Goal: Transaction & Acquisition: Purchase product/service

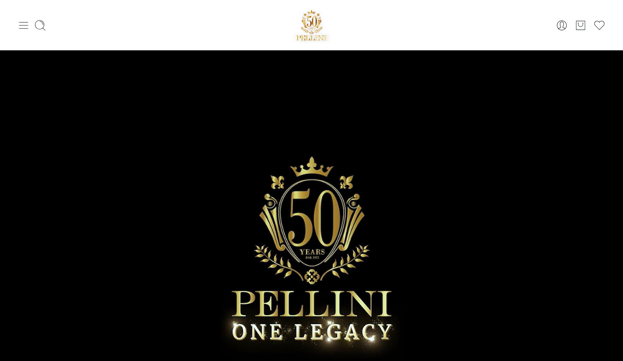
click at [23, 24] on icon at bounding box center [23, 25] width 12 height 12
click at [24, 24] on icon at bounding box center [23, 25] width 12 height 12
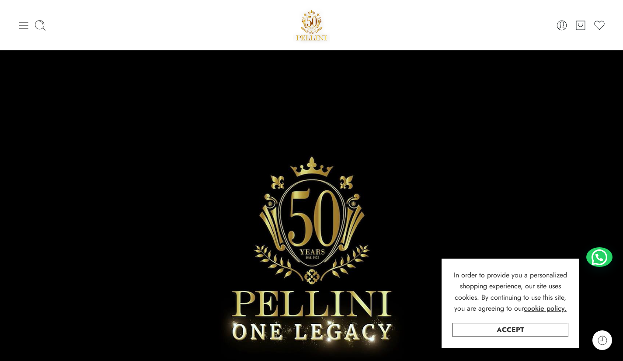
click at [23, 23] on icon at bounding box center [23, 25] width 12 height 12
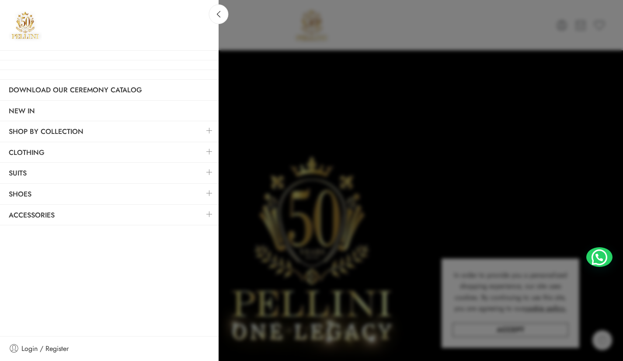
click at [213, 132] on link at bounding box center [209, 130] width 18 height 19
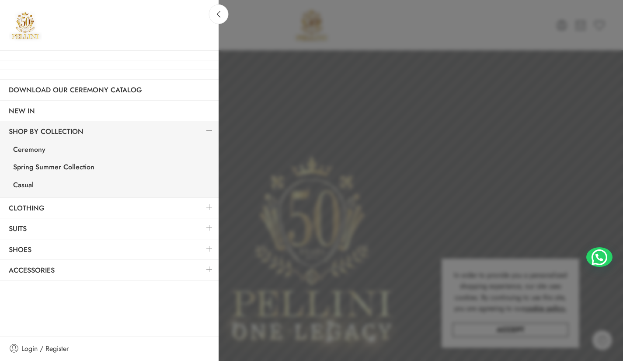
click at [213, 132] on link at bounding box center [209, 130] width 18 height 19
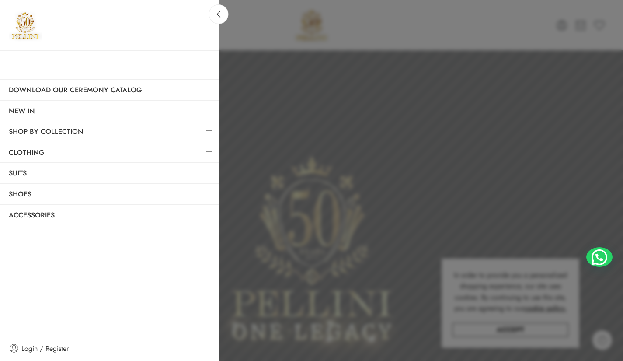
click at [209, 148] on link at bounding box center [209, 151] width 18 height 19
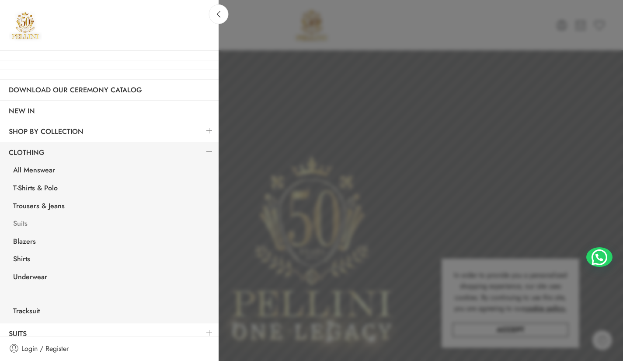
click at [15, 223] on link "Suits" at bounding box center [111, 225] width 214 height 18
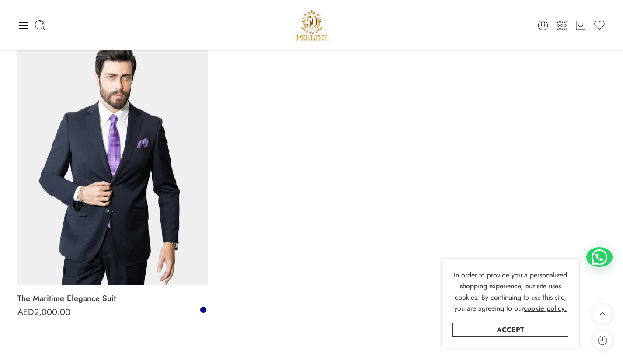
scroll to position [1629, 0]
click at [25, 21] on icon at bounding box center [23, 25] width 12 height 12
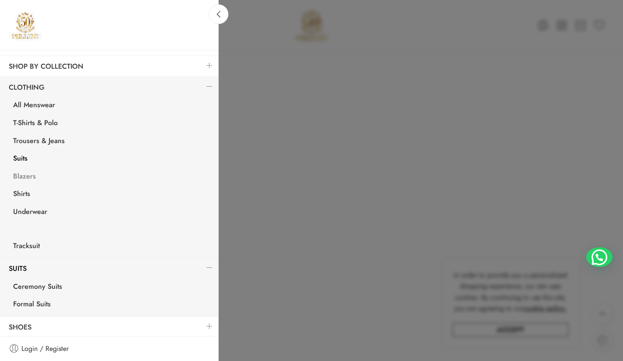
scroll to position [84, 0]
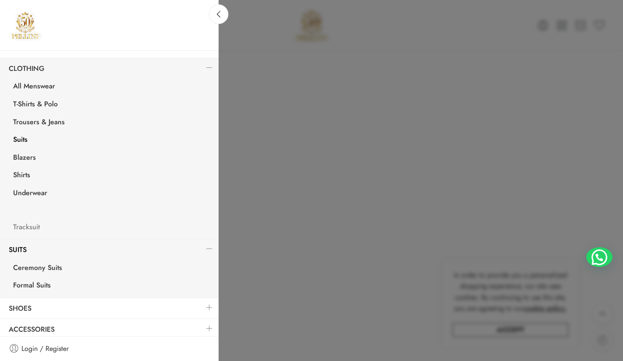
click at [35, 227] on link "Tracksuit" at bounding box center [111, 228] width 214 height 18
